Goal: Task Accomplishment & Management: Complete application form

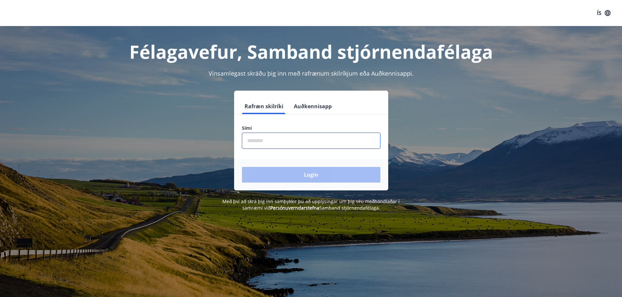
click at [291, 136] on input "phone" at bounding box center [311, 141] width 138 height 16
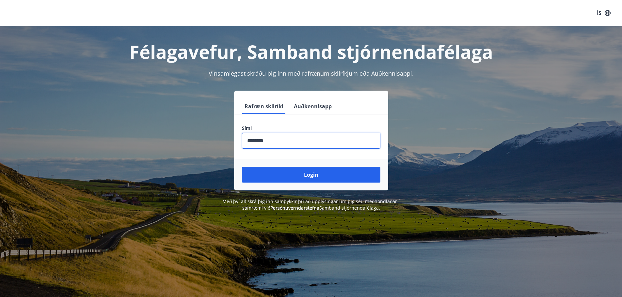
type input "********"
click at [242, 167] on button "Login" at bounding box center [311, 175] width 138 height 16
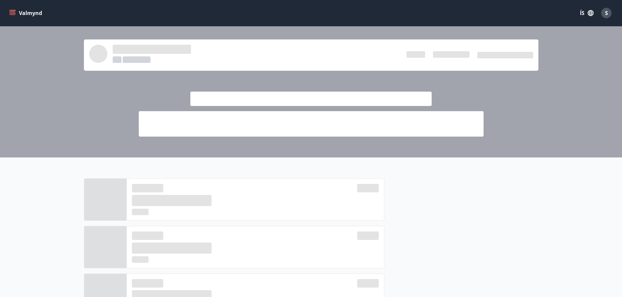
click at [425, 242] on div at bounding box center [461, 274] width 154 height 191
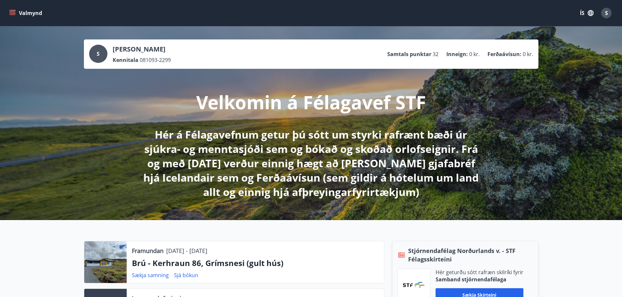
click at [12, 17] on button "Valmynd" at bounding box center [26, 13] width 37 height 12
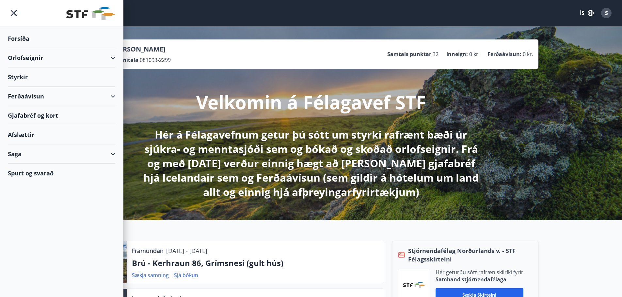
click at [20, 48] on div "Styrkir" at bounding box center [61, 38] width 107 height 19
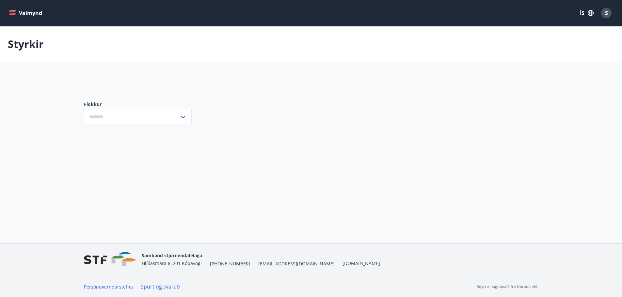
type input "***"
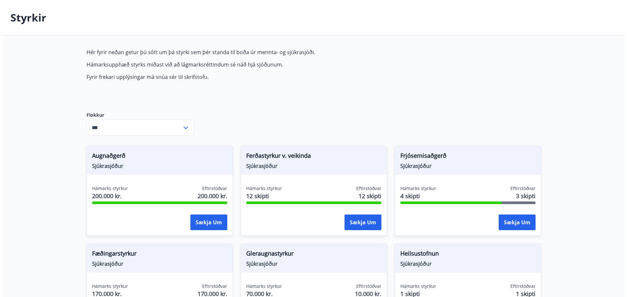
scroll to position [98, 0]
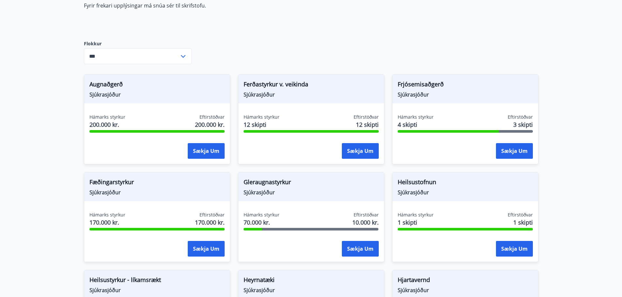
drag, startPoint x: 583, startPoint y: 157, endPoint x: 565, endPoint y: 157, distance: 17.6
click at [584, 156] on main "Styrkir Hér fyrir neðan getur þú sótt um þá styrki sem þér standa til boða úr m…" at bounding box center [311, 296] width 622 height 734
click at [502, 150] on button "Sækja um" at bounding box center [514, 151] width 37 height 16
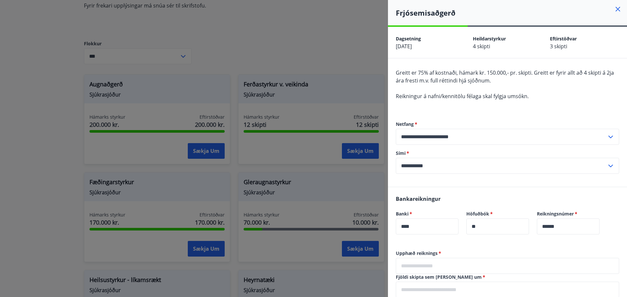
click at [465, 88] on div "Greitt er 75% af kostnaði, hámark kr. 150.000,- pr. skipti. Greitt er fyrir all…" at bounding box center [507, 88] width 223 height 39
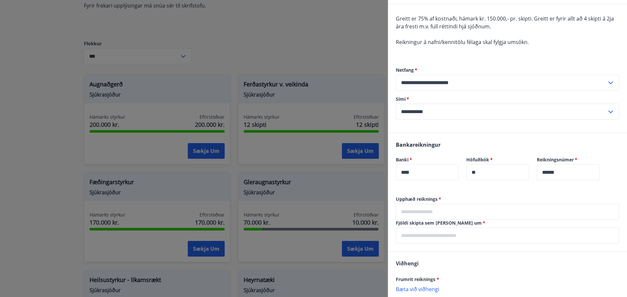
scroll to position [65, 0]
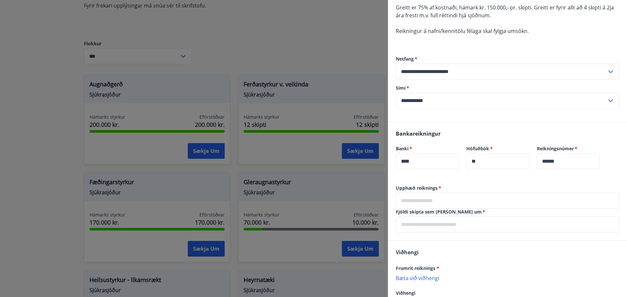
click at [430, 201] on input "text" at bounding box center [507, 201] width 223 height 16
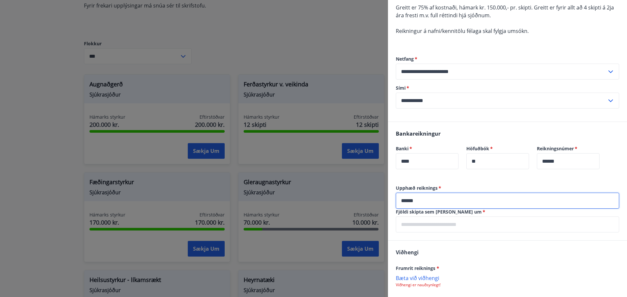
type input "******"
click at [486, 219] on input "text" at bounding box center [507, 225] width 223 height 16
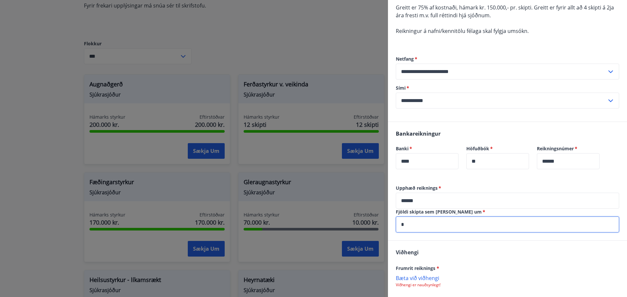
type input "*"
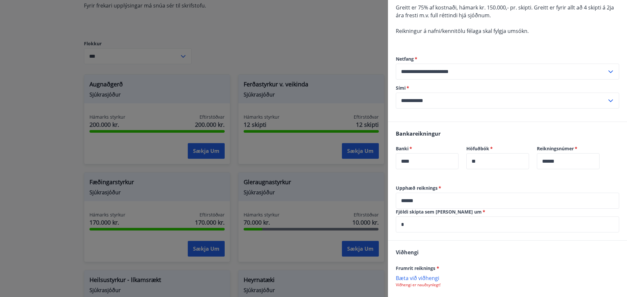
drag, startPoint x: 466, startPoint y: 255, endPoint x: 461, endPoint y: 260, distance: 7.2
click at [467, 255] on div "[PERSON_NAME] reiknings * [PERSON_NAME] við viðhengi Viðhengi er nauðsynlegt! V…" at bounding box center [507, 281] width 239 height 80
click at [427, 275] on p "Bæta við viðhengi" at bounding box center [507, 278] width 223 height 7
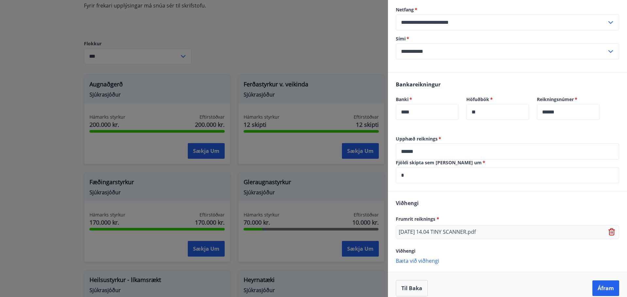
scroll to position [122, 0]
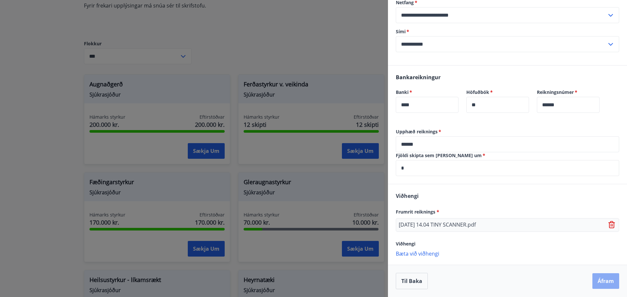
click at [594, 277] on button "Áfram" at bounding box center [605, 282] width 27 height 16
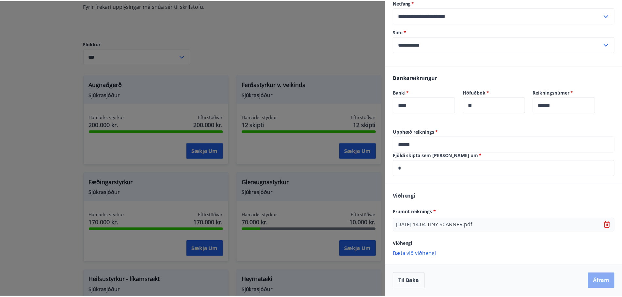
scroll to position [0, 0]
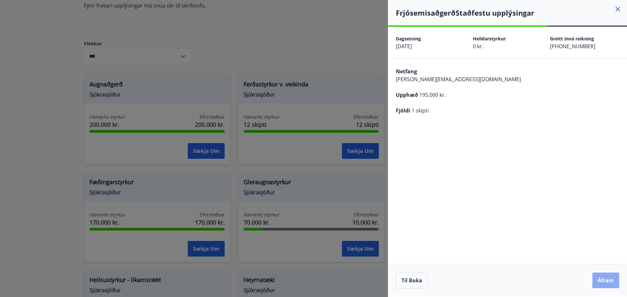
click at [599, 276] on button "Áfram" at bounding box center [605, 281] width 27 height 16
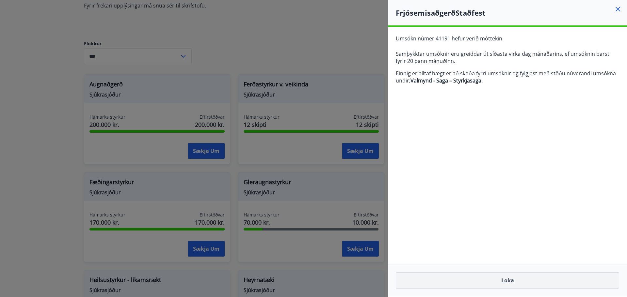
click at [512, 282] on button "Loka" at bounding box center [507, 281] width 223 height 16
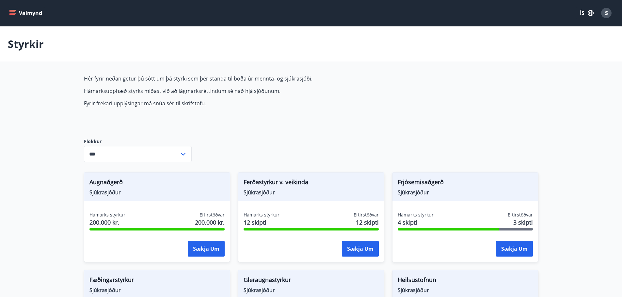
click at [11, 14] on icon "menu" at bounding box center [12, 14] width 6 height 1
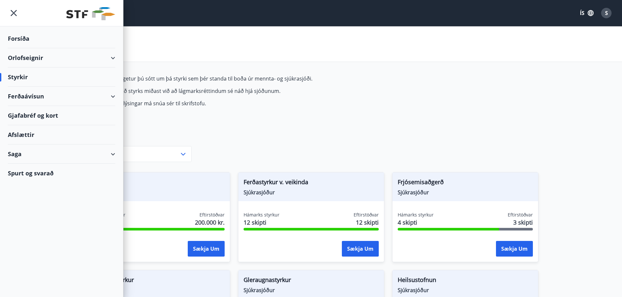
click at [54, 152] on div "Saga" at bounding box center [61, 154] width 107 height 19
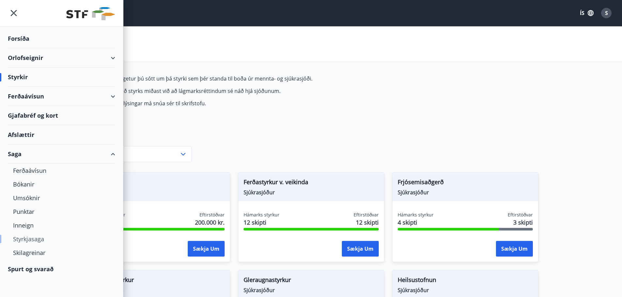
click at [30, 241] on div "Styrkjasaga" at bounding box center [61, 239] width 97 height 14
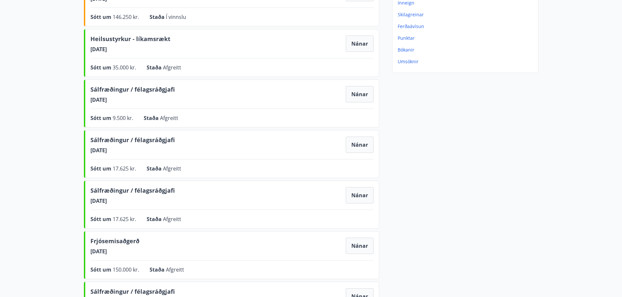
scroll to position [131, 0]
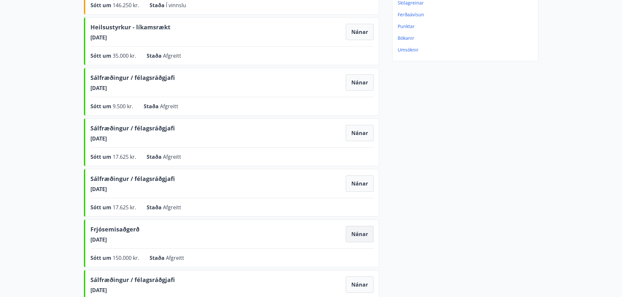
click at [350, 237] on button "Nánar" at bounding box center [360, 234] width 28 height 16
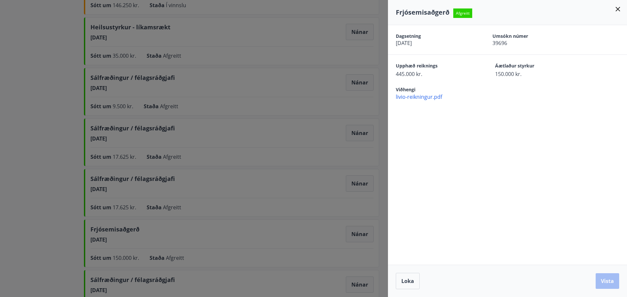
click at [308, 128] on div at bounding box center [313, 148] width 627 height 297
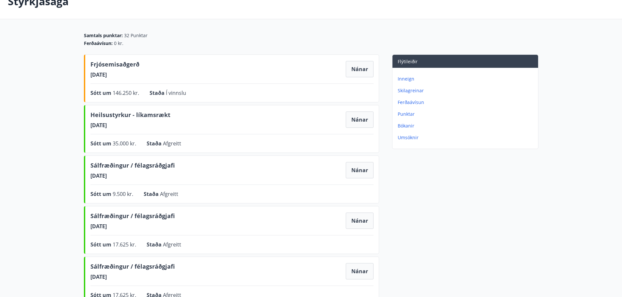
scroll to position [0, 0]
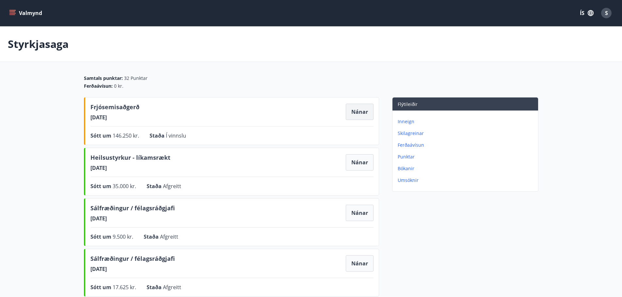
click at [359, 119] on button "Nánar" at bounding box center [360, 112] width 28 height 16
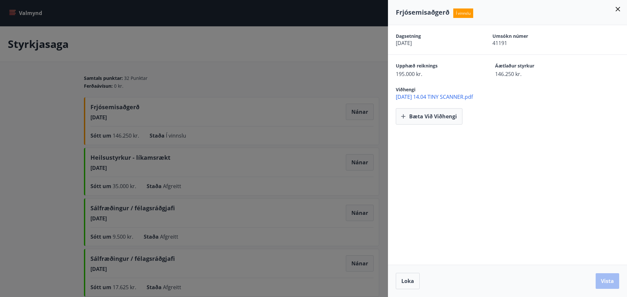
click at [300, 153] on div at bounding box center [313, 148] width 627 height 297
